Goal: Find specific page/section: Find specific page/section

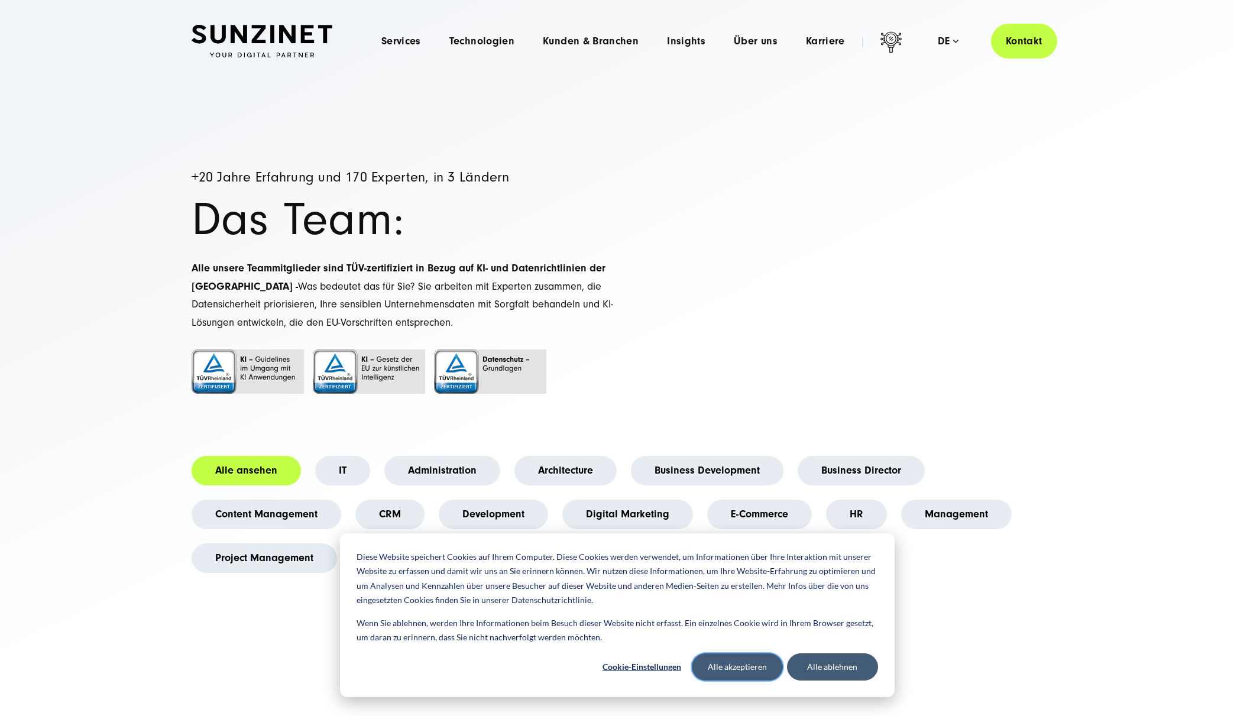
click at [728, 662] on button "Alle akzeptieren" at bounding box center [737, 667] width 91 height 27
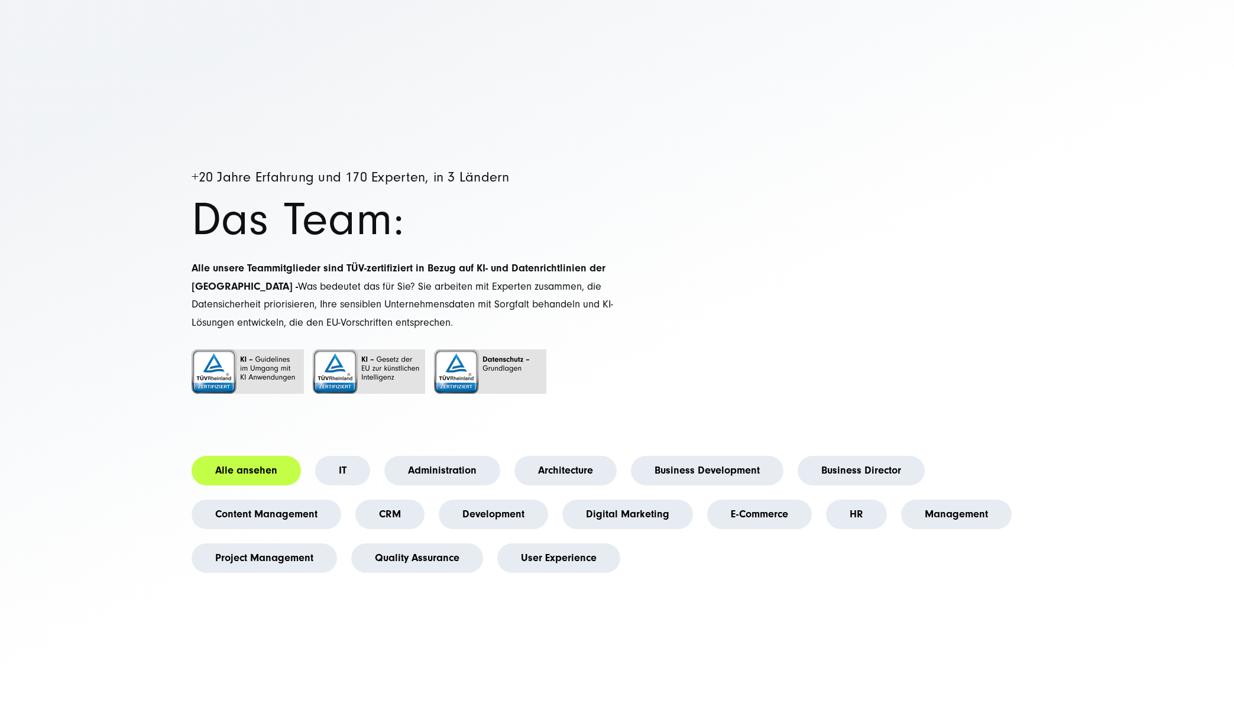
scroll to position [113, 0]
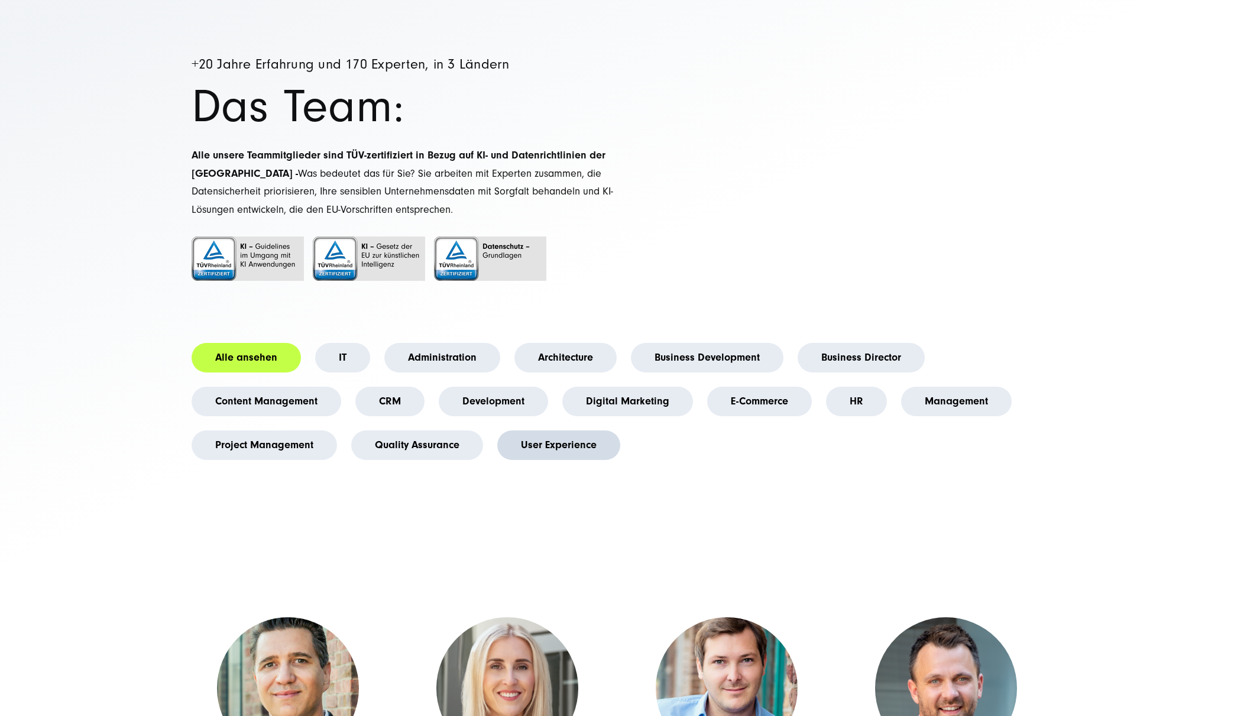
click at [588, 444] on link "User Experience" at bounding box center [558, 446] width 123 height 30
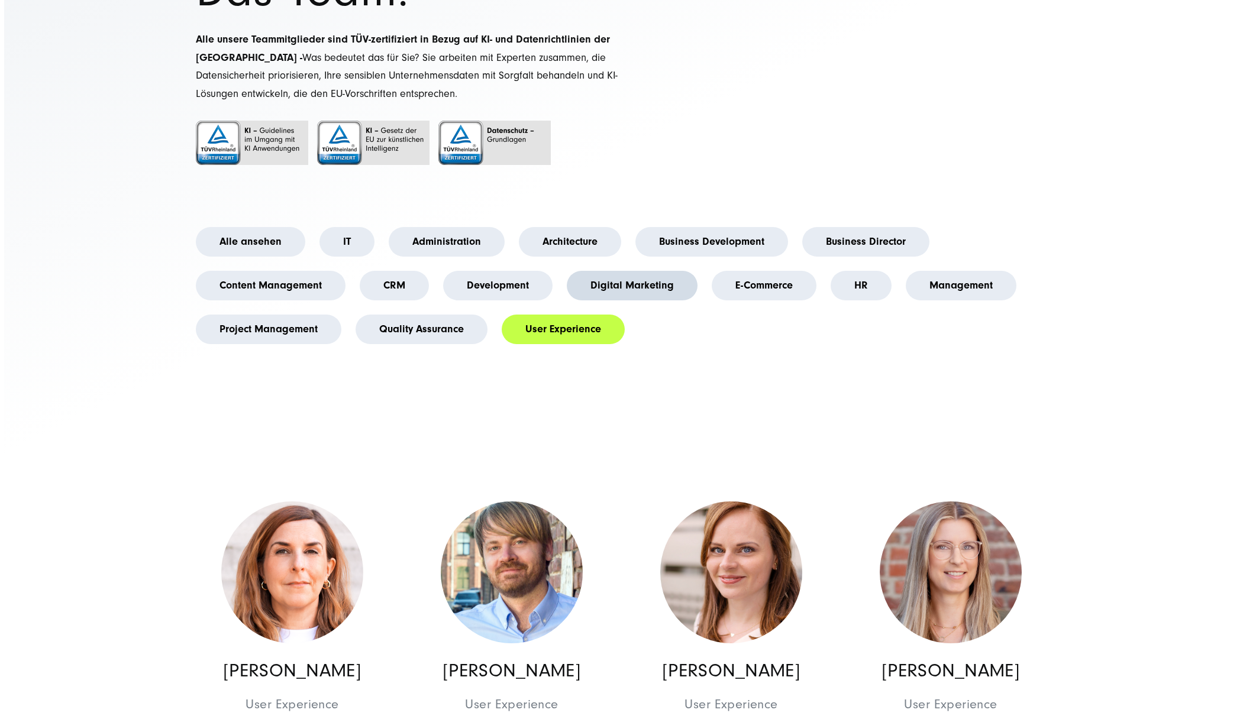
scroll to position [357, 0]
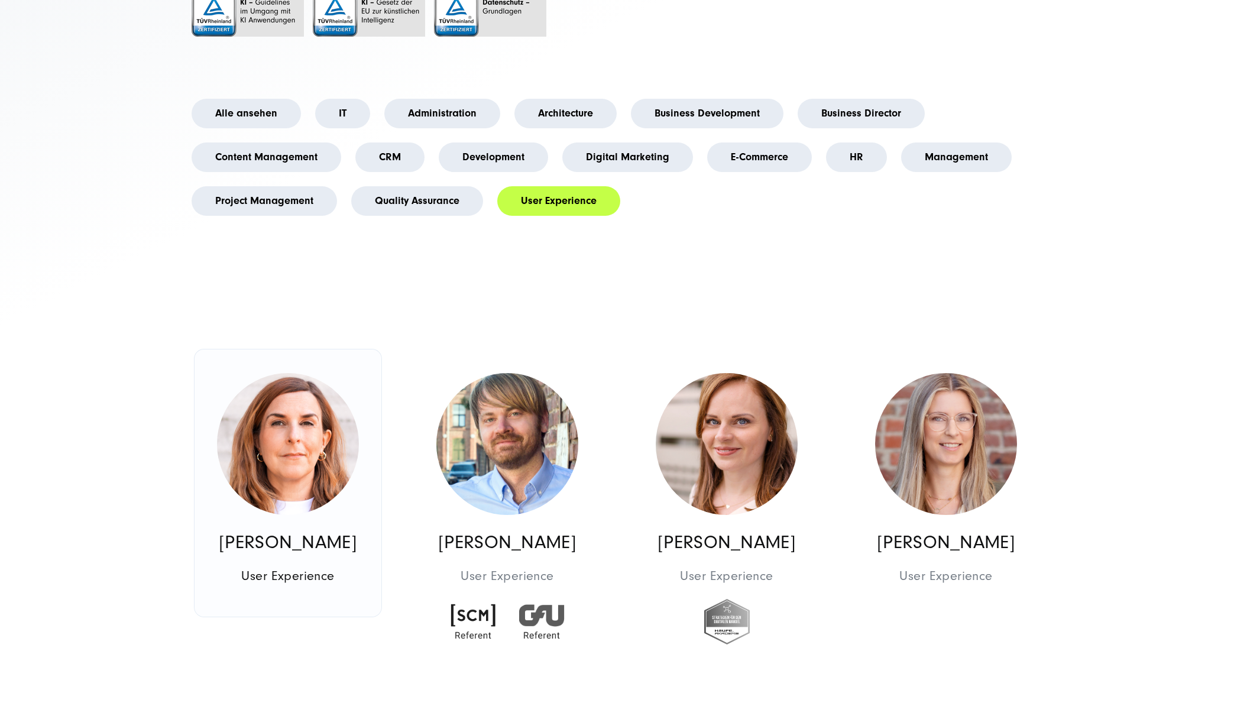
click at [339, 527] on link "Sandra Lanni User Experience User Experience" at bounding box center [288, 483] width 187 height 267
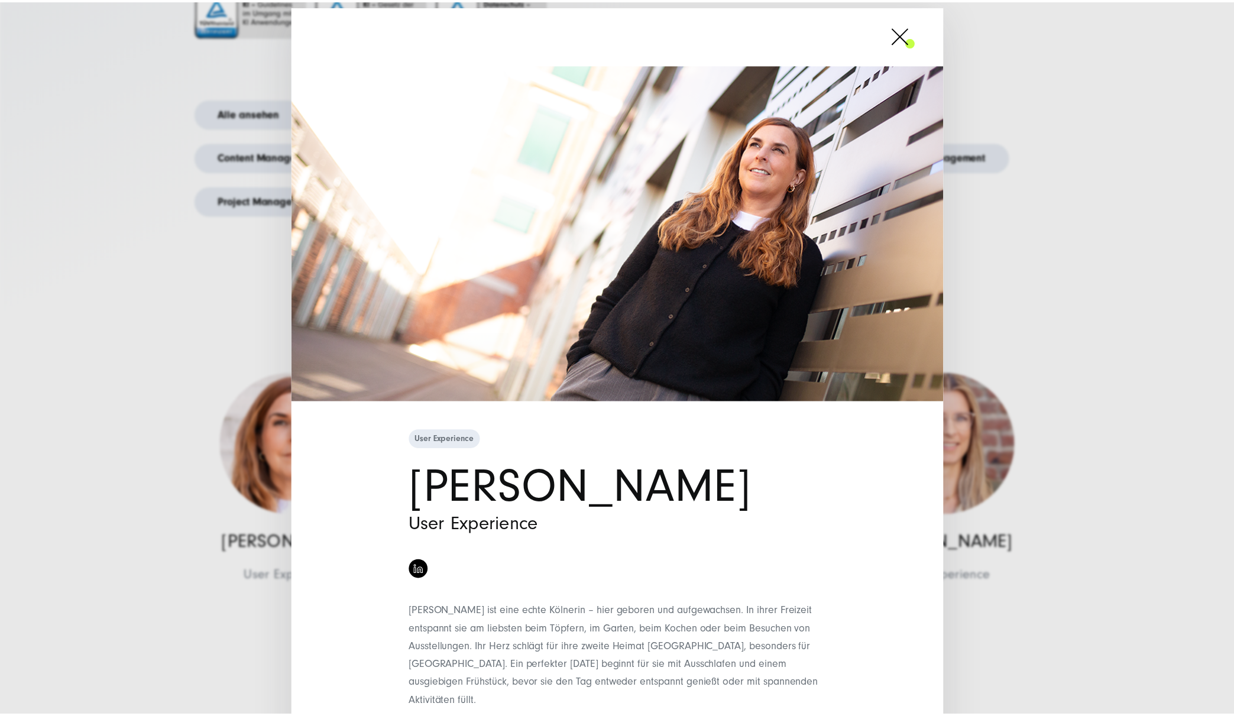
scroll to position [36, 0]
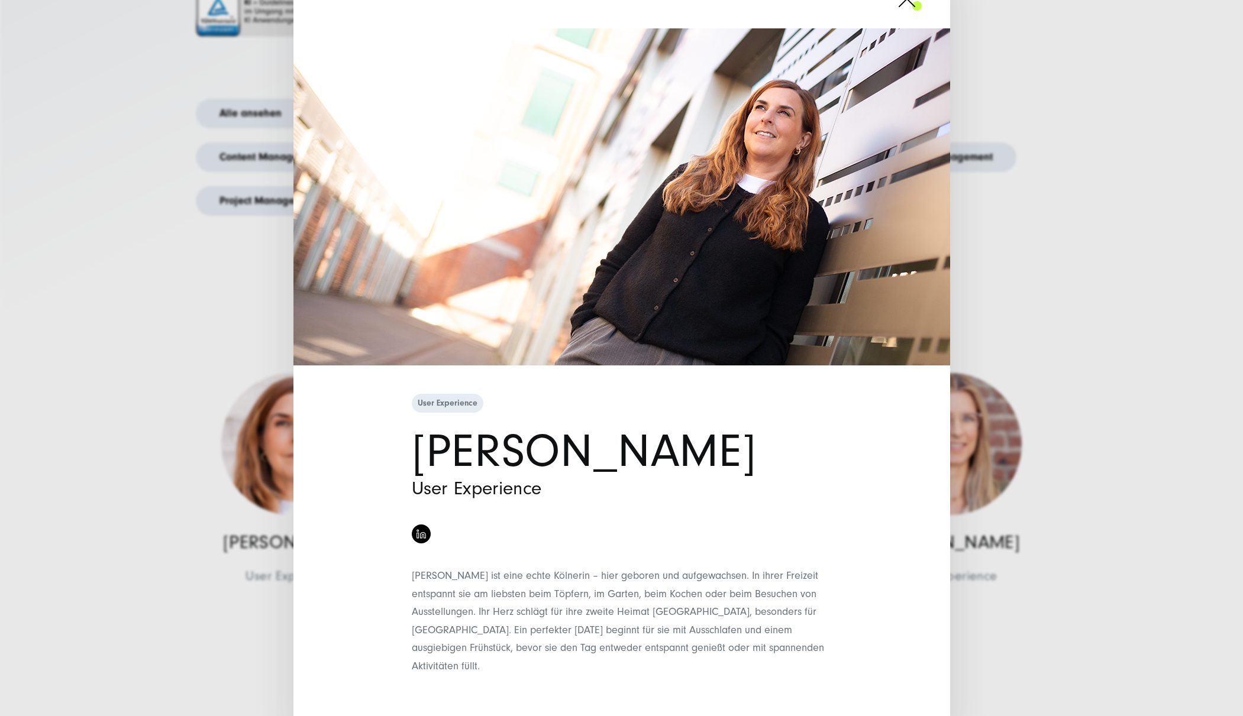
click at [1054, 237] on div "User Experience Sandra Lanni User Experience" at bounding box center [621, 358] width 1243 height 716
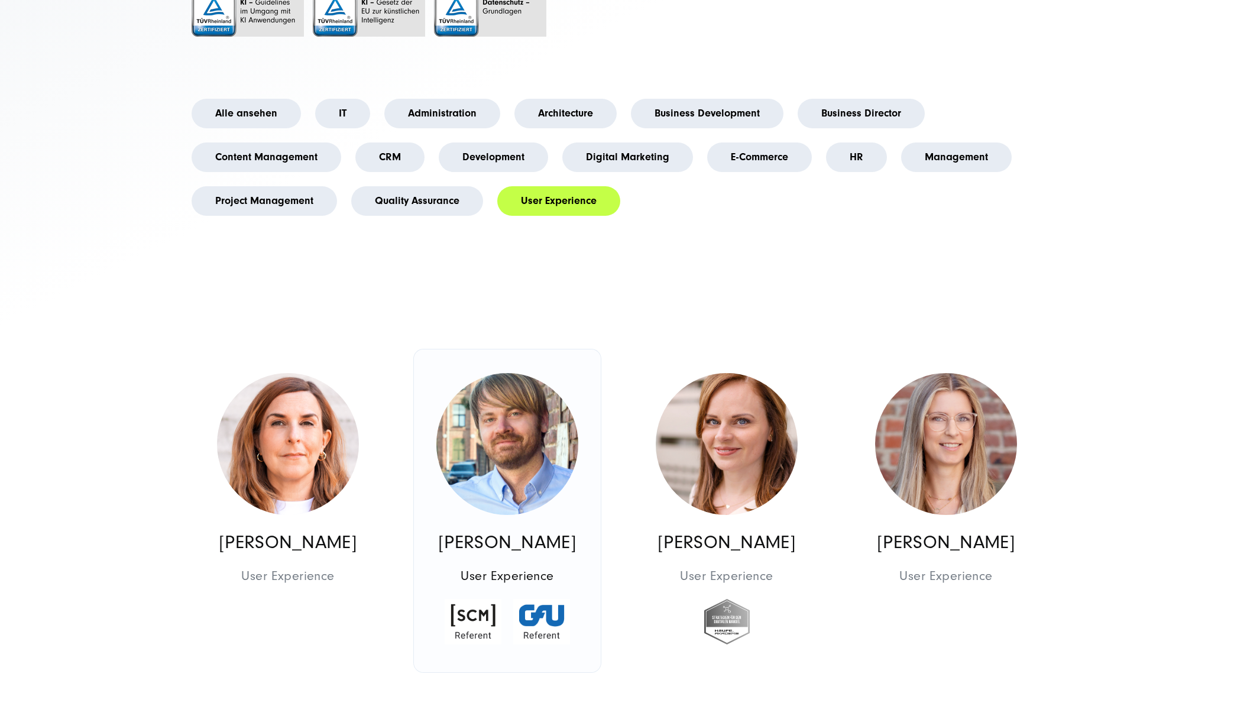
click at [527, 428] on img at bounding box center [507, 444] width 142 height 142
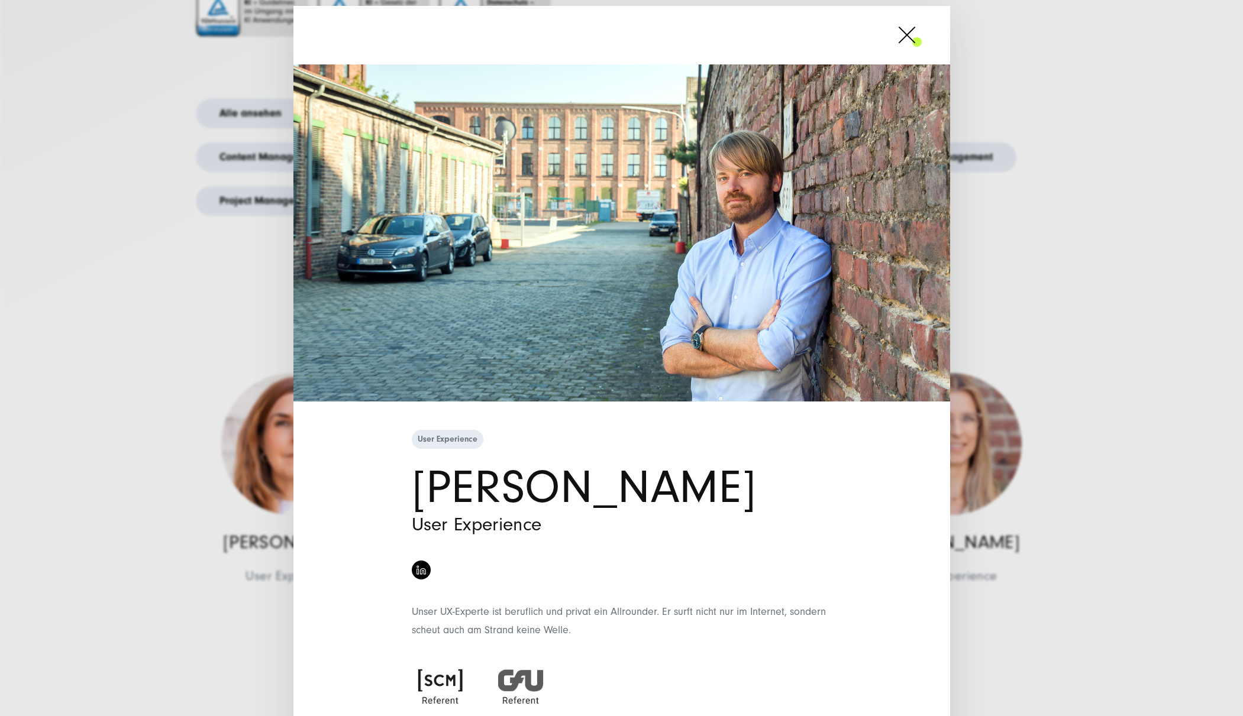
click at [1109, 260] on div "User Experience Arne Ismer User Experience Unser UX-Experte ist beruflich und p…" at bounding box center [621, 358] width 1243 height 716
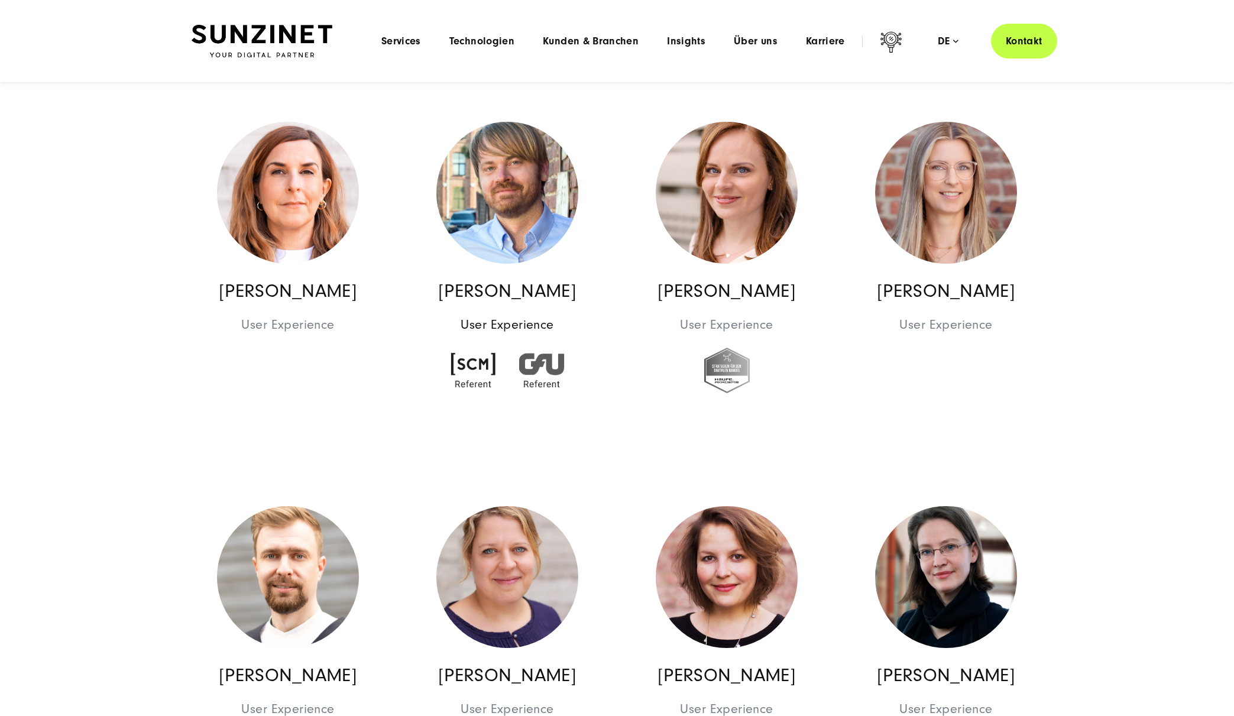
scroll to position [500, 0]
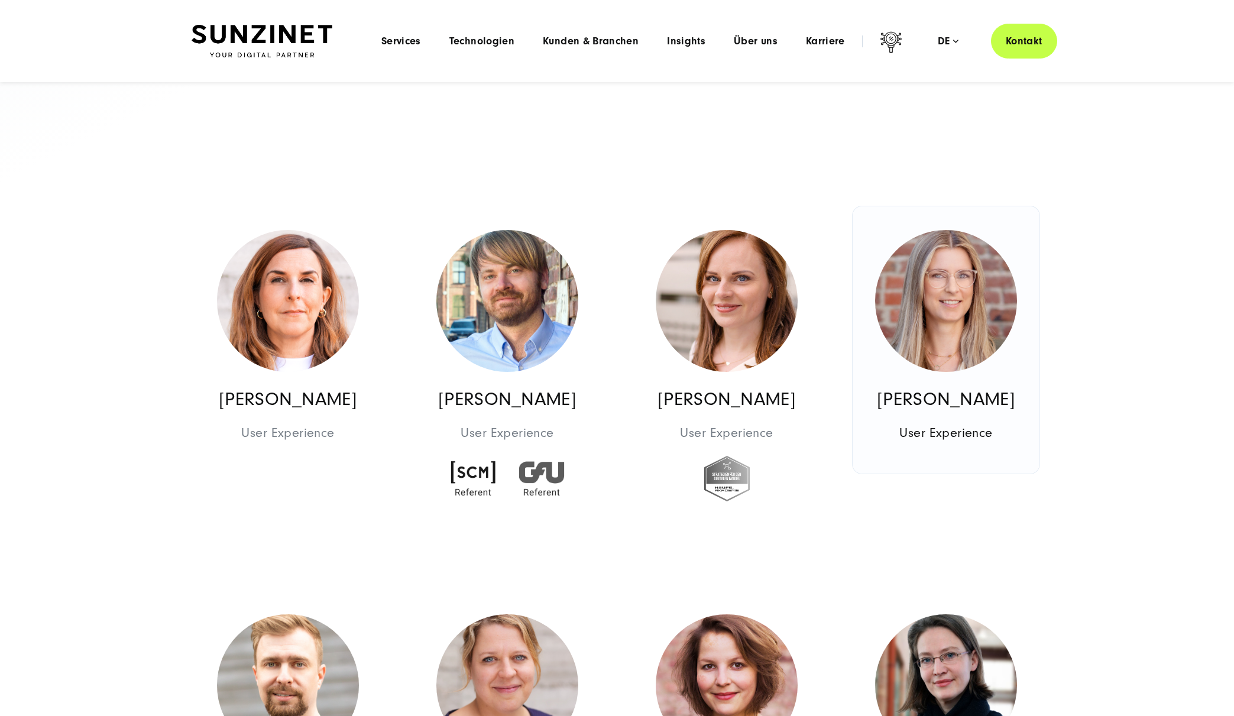
click at [973, 283] on img at bounding box center [946, 301] width 142 height 142
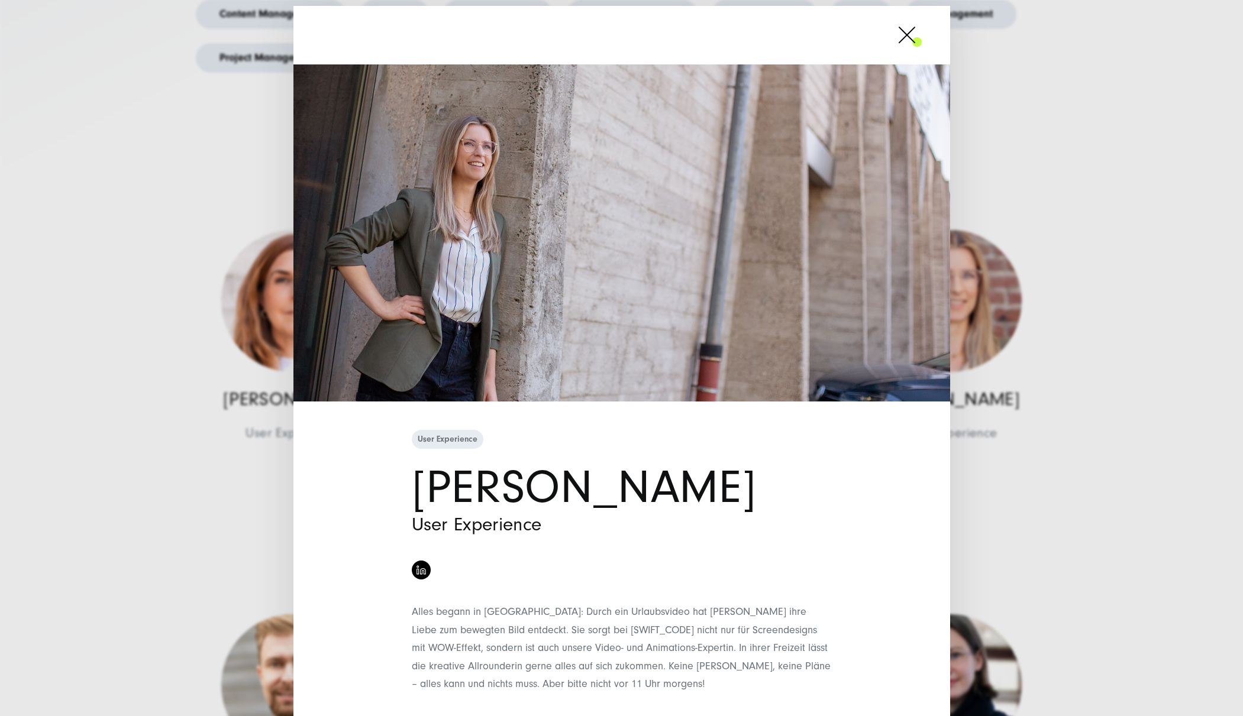
click at [1151, 300] on div "User Experience Sandra Skroblies User Experience" at bounding box center [621, 358] width 1243 height 716
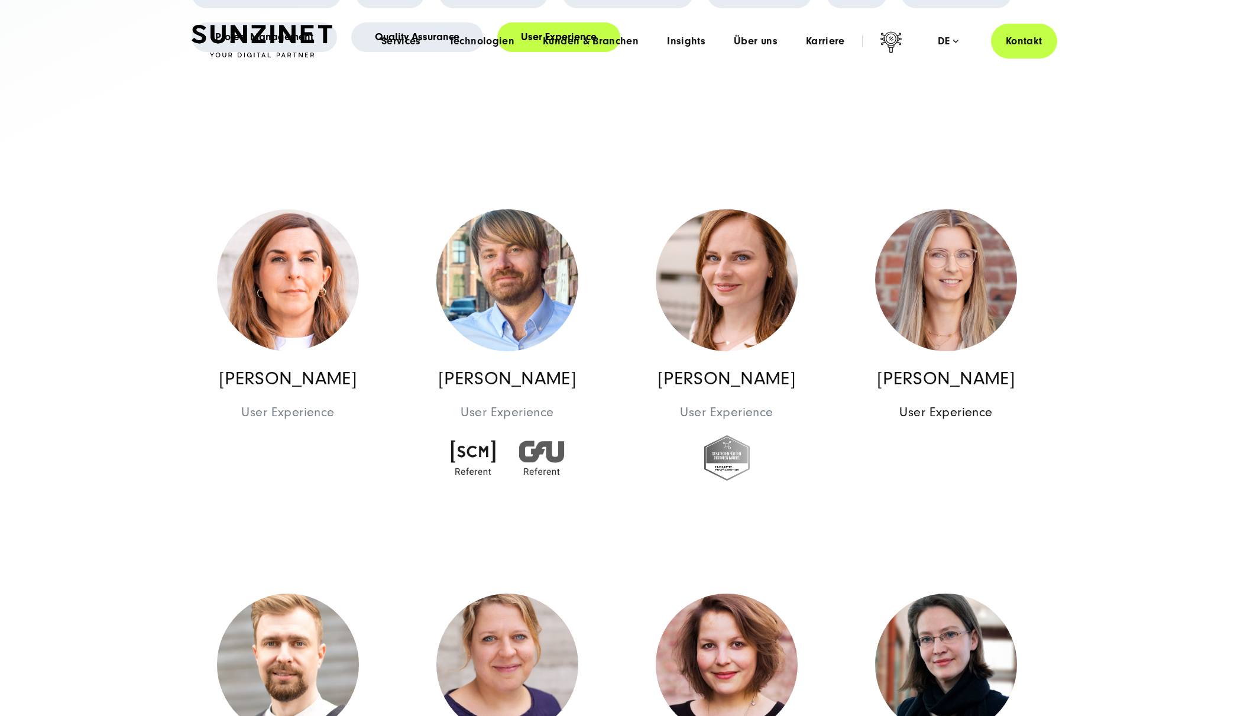
scroll to position [0, 0]
